Goal: Task Accomplishment & Management: Manage account settings

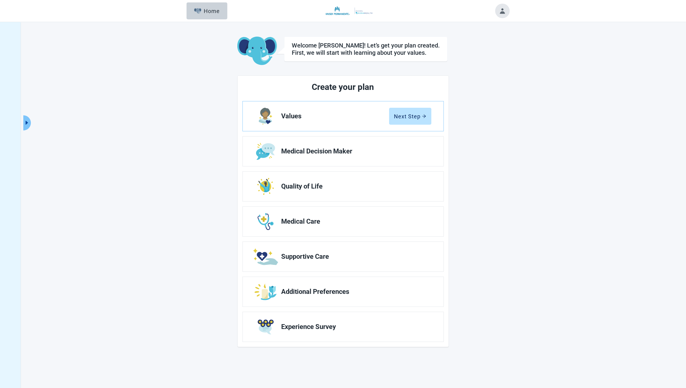
click at [502, 11] on button "Toggle account menu" at bounding box center [502, 11] width 15 height 15
click at [502, 12] on button "Toggle account menu" at bounding box center [502, 11] width 15 height 15
click at [492, 35] on span "My Profile" at bounding box center [493, 36] width 22 height 6
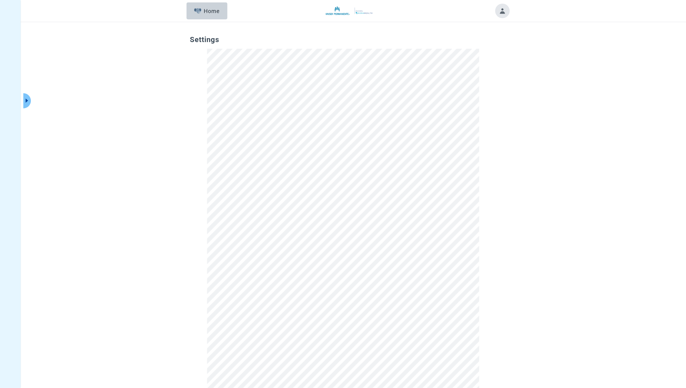
click at [505, 8] on button "Toggle account menu" at bounding box center [502, 11] width 15 height 15
click at [489, 76] on span "Logout" at bounding box center [490, 77] width 15 height 6
